Goal: Communication & Community: Answer question/provide support

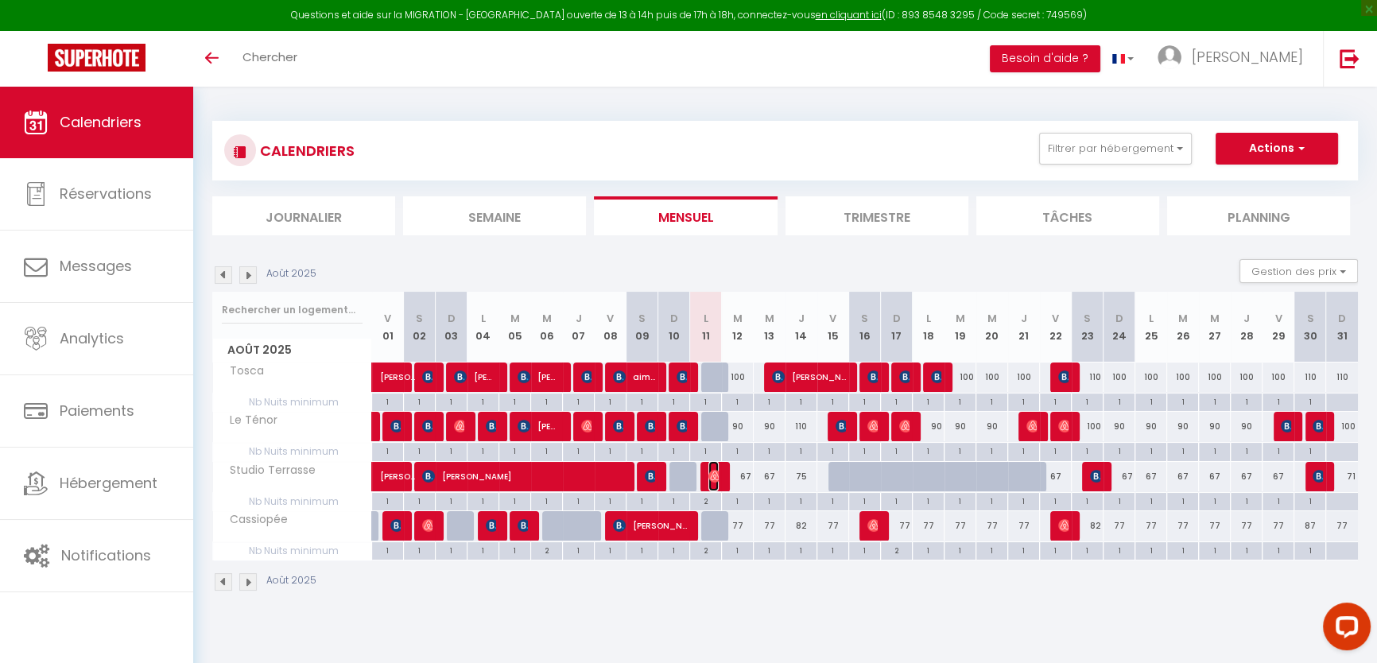
click at [717, 475] on img at bounding box center [714, 476] width 13 height 13
select select "OK"
select select "0"
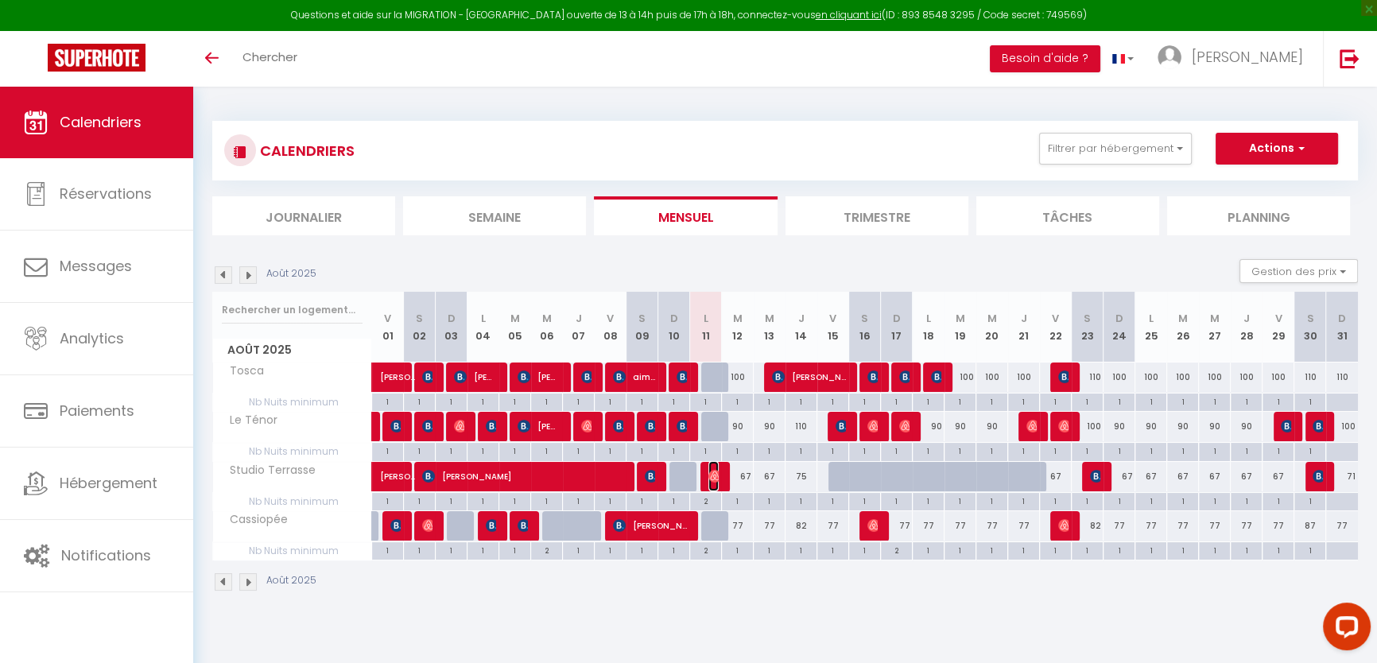
select select "1"
select select
select select "1262"
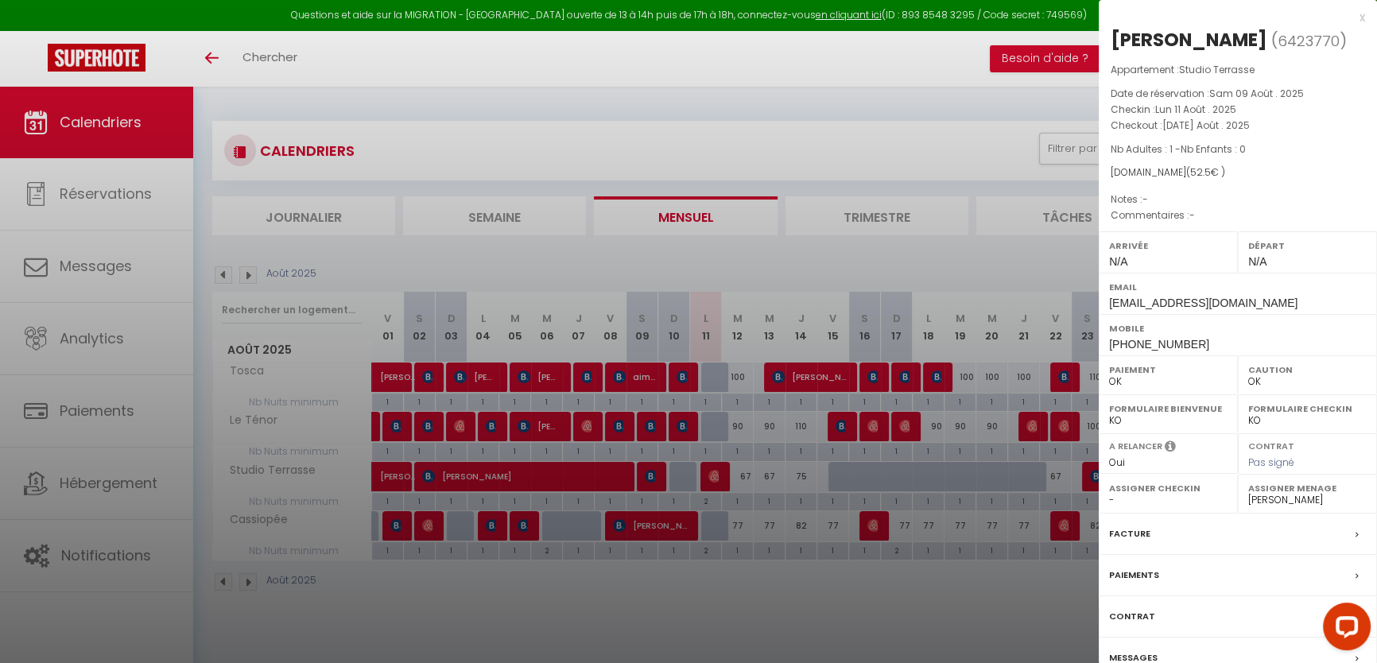
click at [1134, 658] on label "Messages" at bounding box center [1133, 658] width 49 height 17
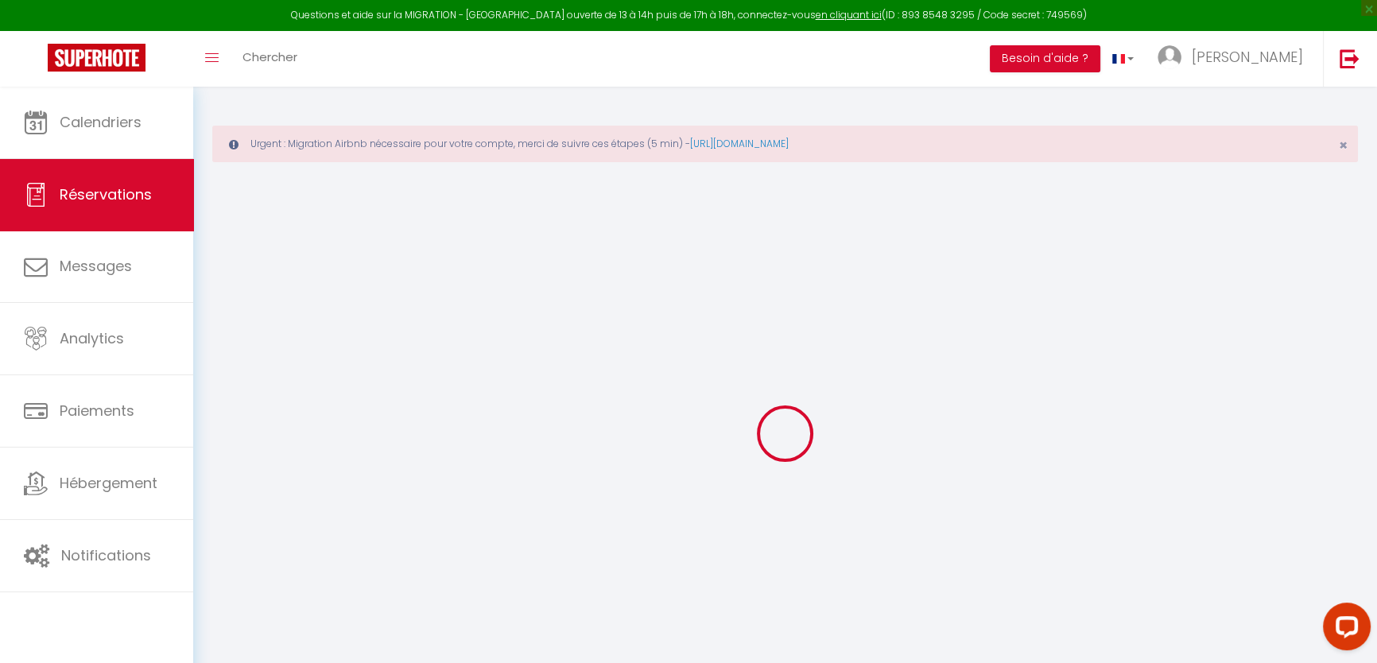
select select
checkbox input "false"
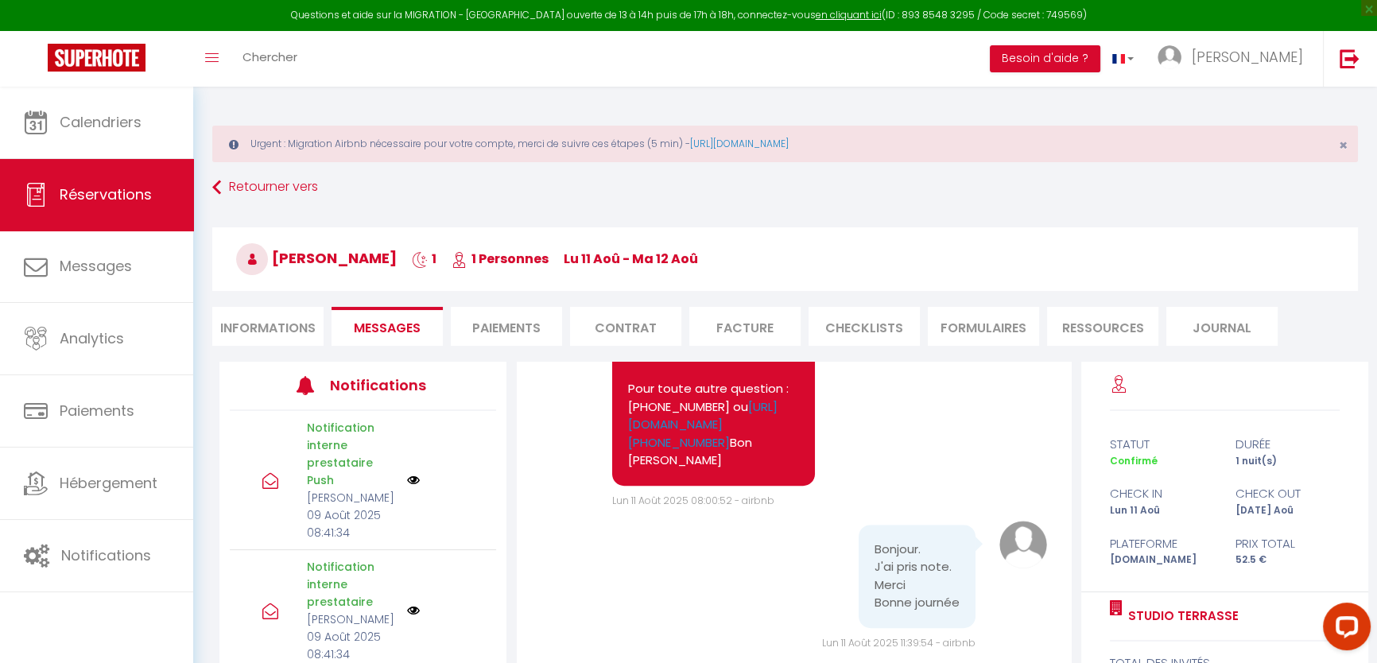
click at [739, 427] on pre "Bonjour [PERSON_NAME] au [GEOGRAPHIC_DATA] Votre appartement sera disponible à …" at bounding box center [713, 174] width 171 height 591
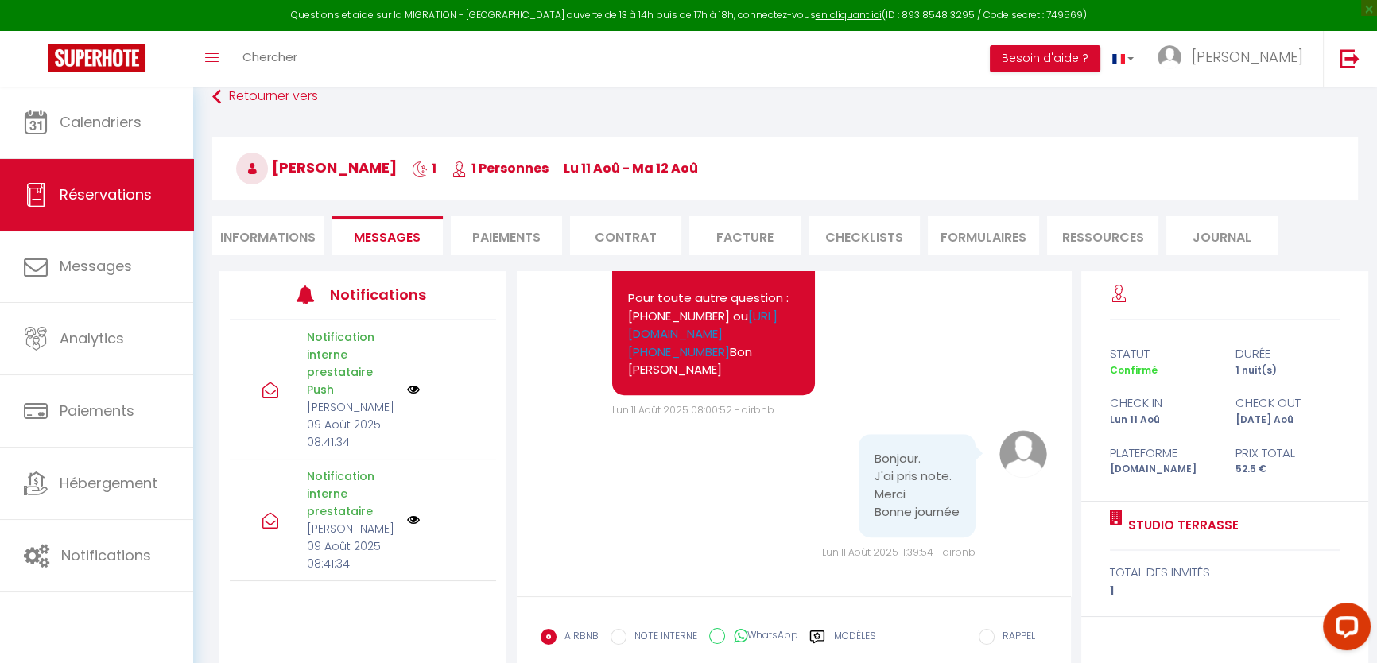
scroll to position [183, 0]
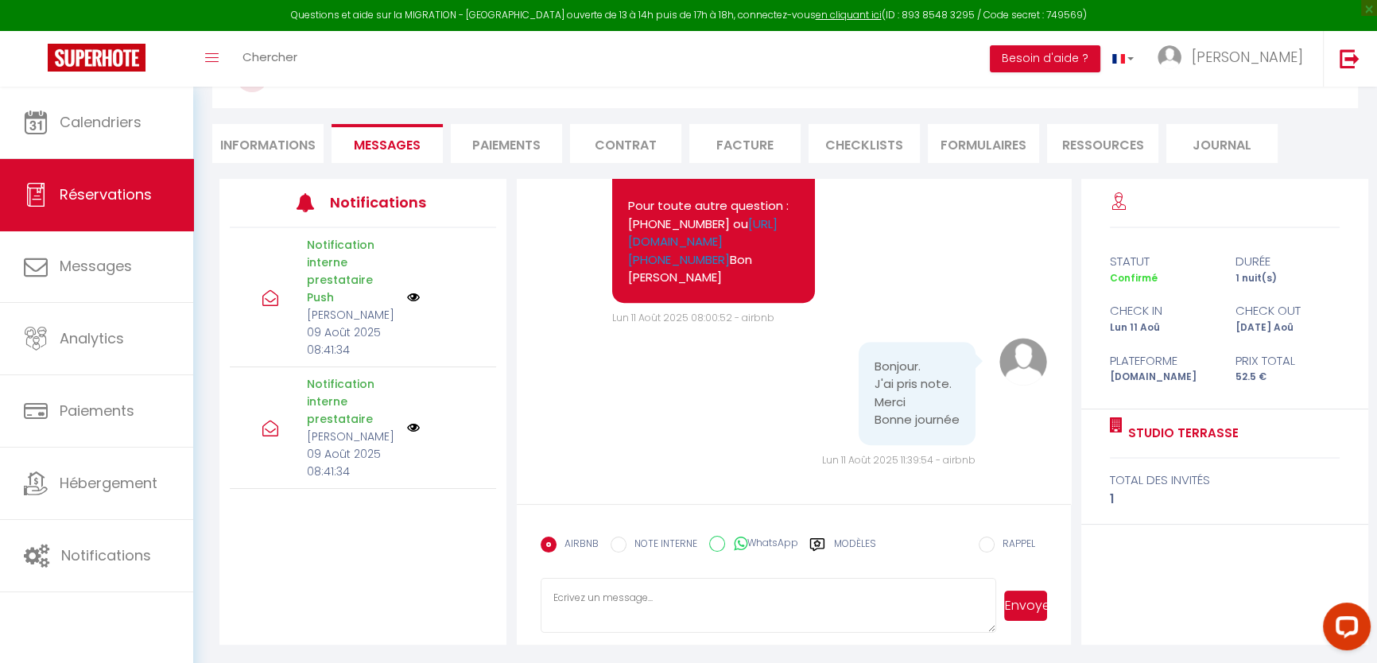
click at [722, 592] on textarea at bounding box center [769, 606] width 456 height 56
click at [674, 596] on textarea "Bien arrivé [PERSON_NAME] ? Tout ok ?" at bounding box center [769, 606] width 456 height 56
type textarea "Bien arrivé [PERSON_NAME] ? Tout va bien ?"
click at [1031, 599] on button "Envoyer" at bounding box center [1025, 606] width 43 height 30
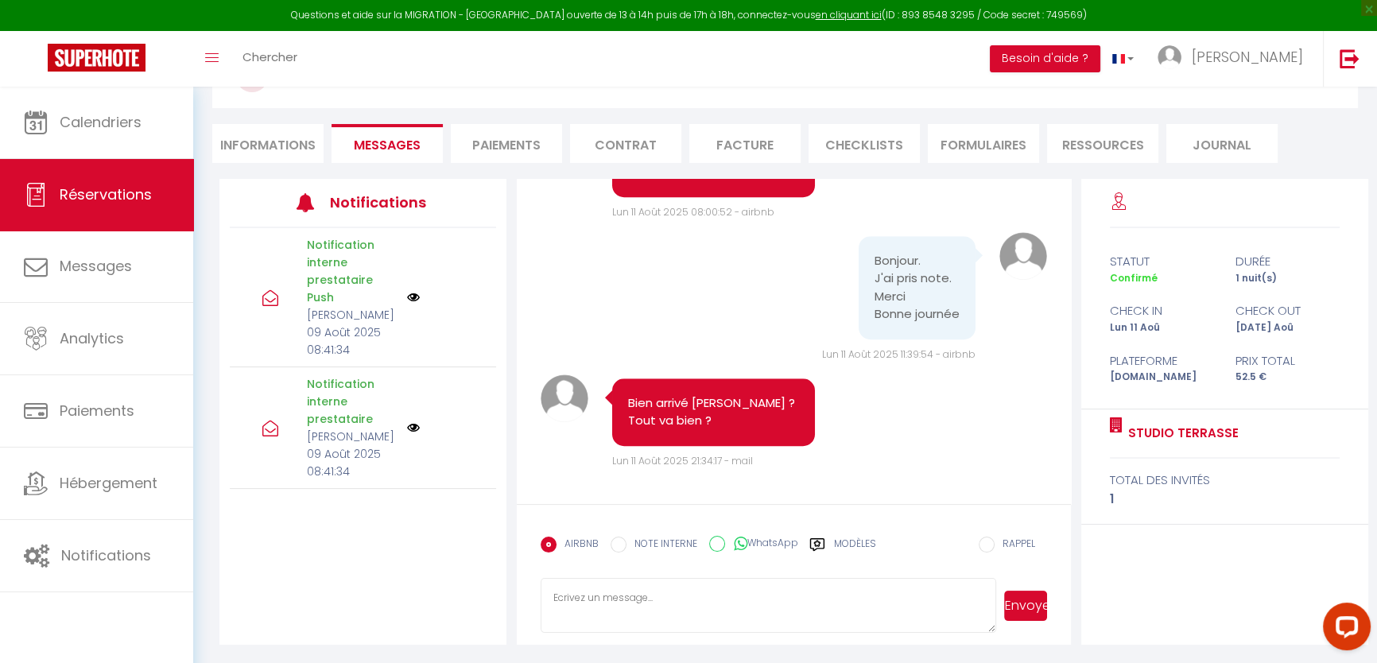
scroll to position [1769, 0]
